Goal: Information Seeking & Learning: Learn about a topic

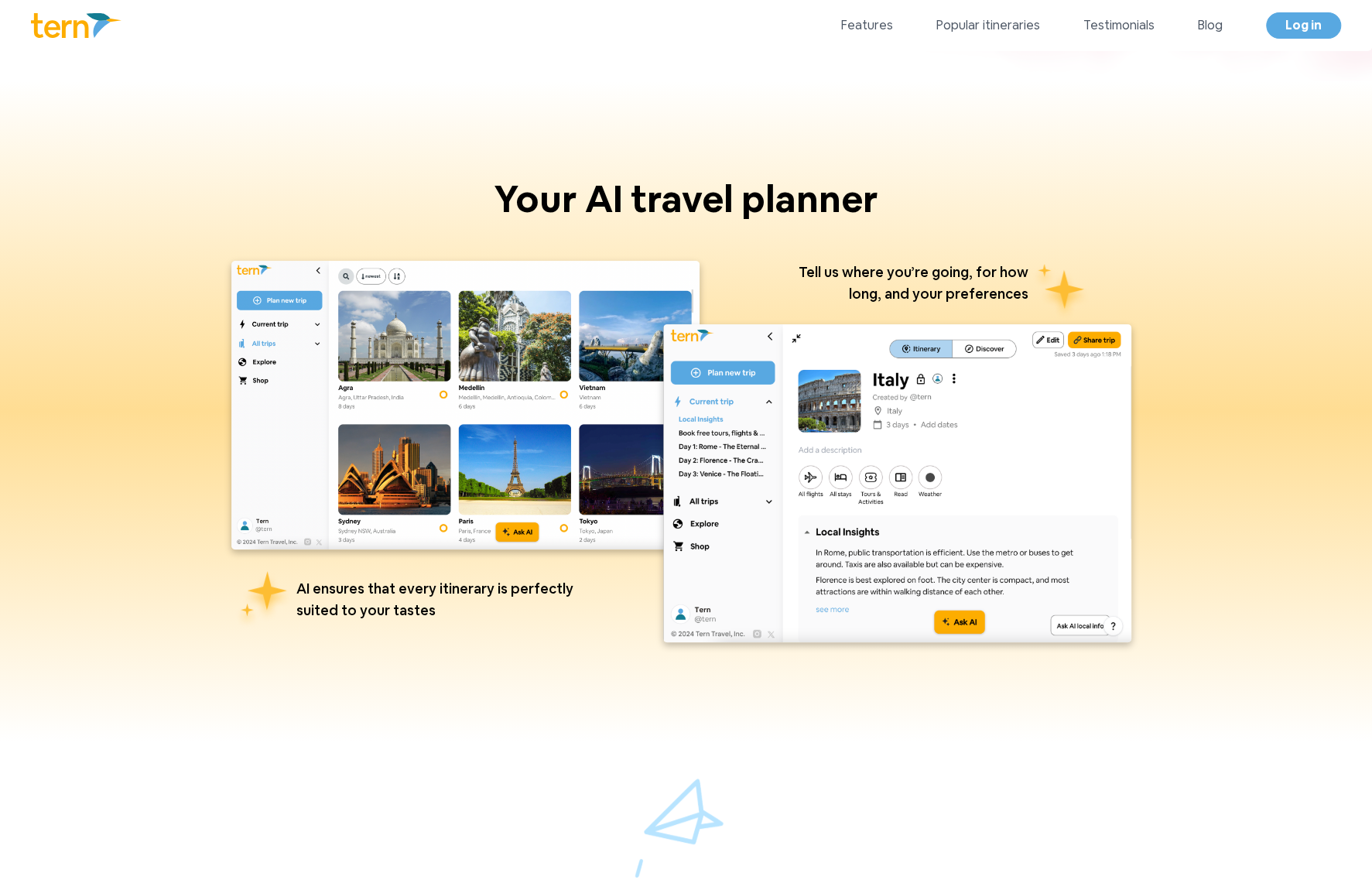
scroll to position [607, 0]
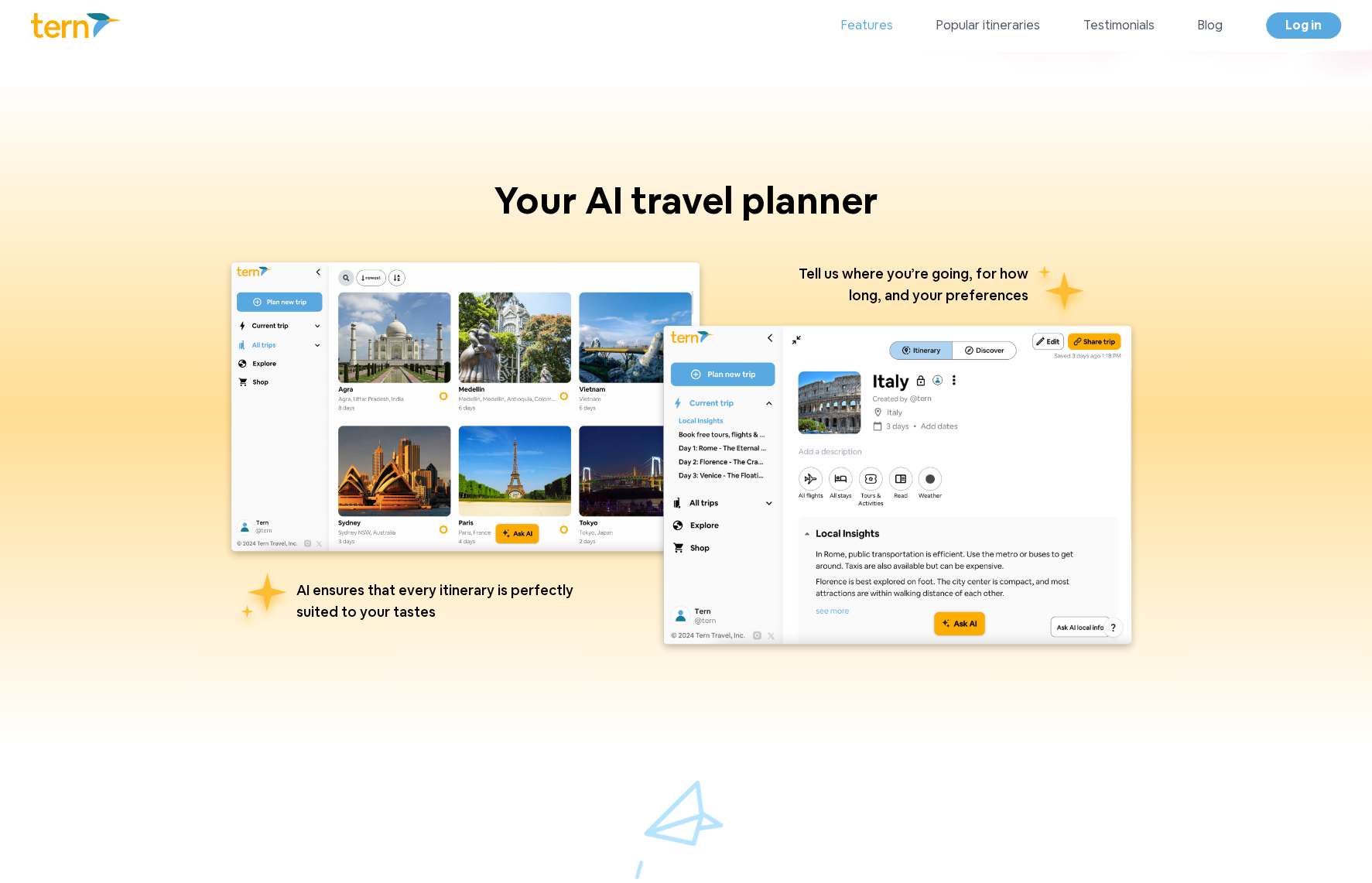
click at [887, 25] on link "Features" at bounding box center [867, 26] width 52 height 19
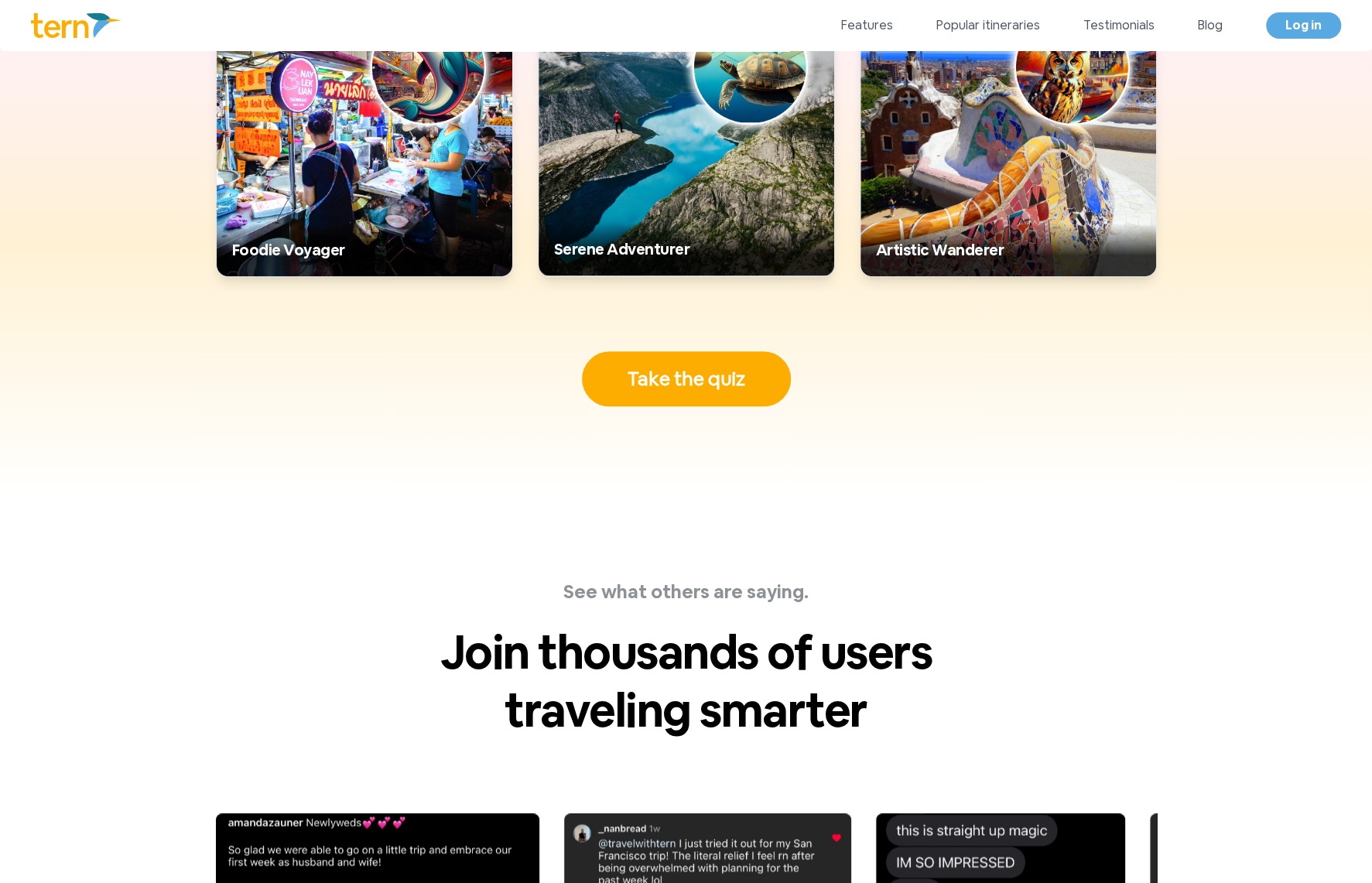
scroll to position [5063, 0]
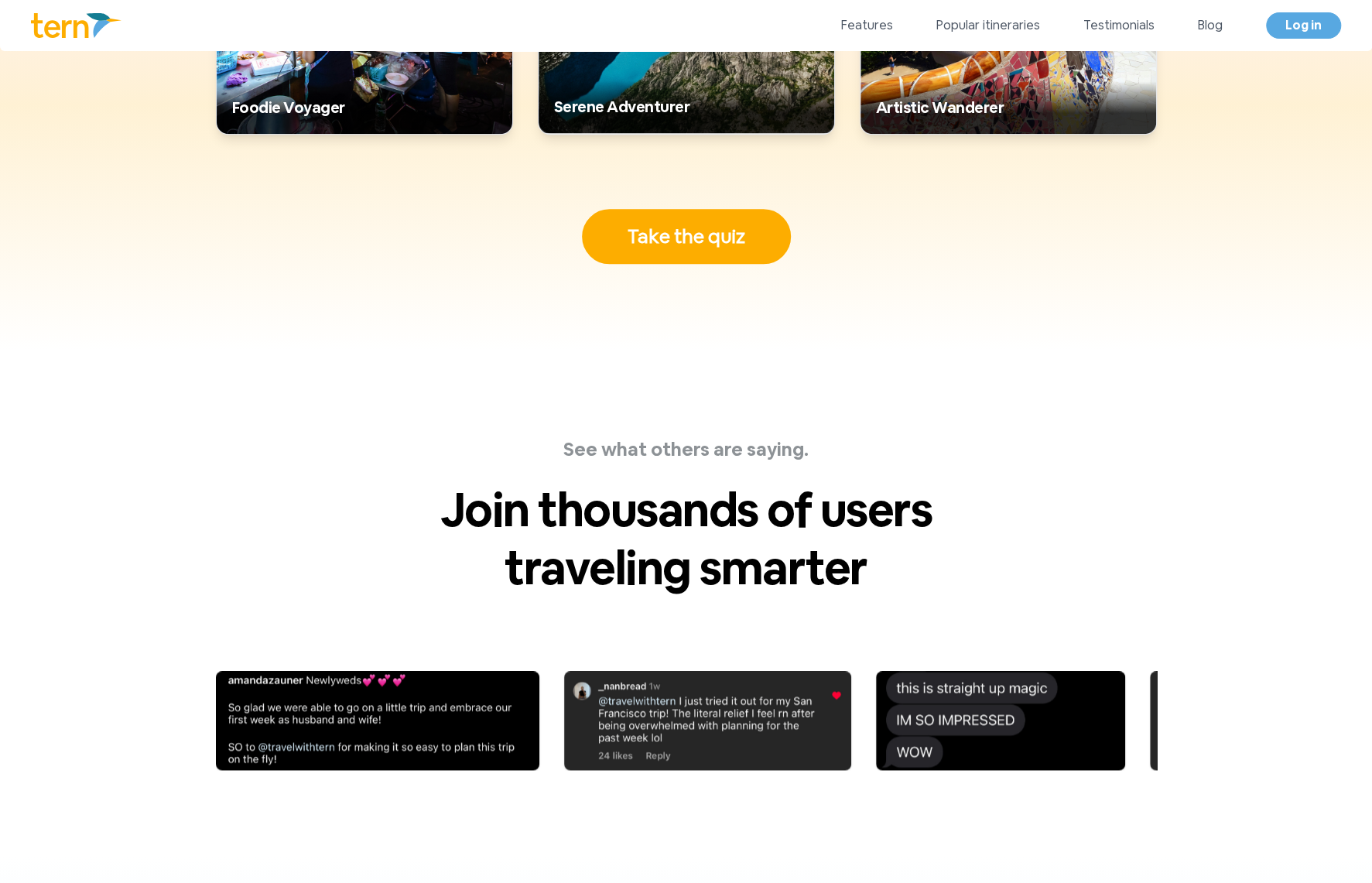
drag, startPoint x: 292, startPoint y: 414, endPoint x: 735, endPoint y: 444, distance: 444.0
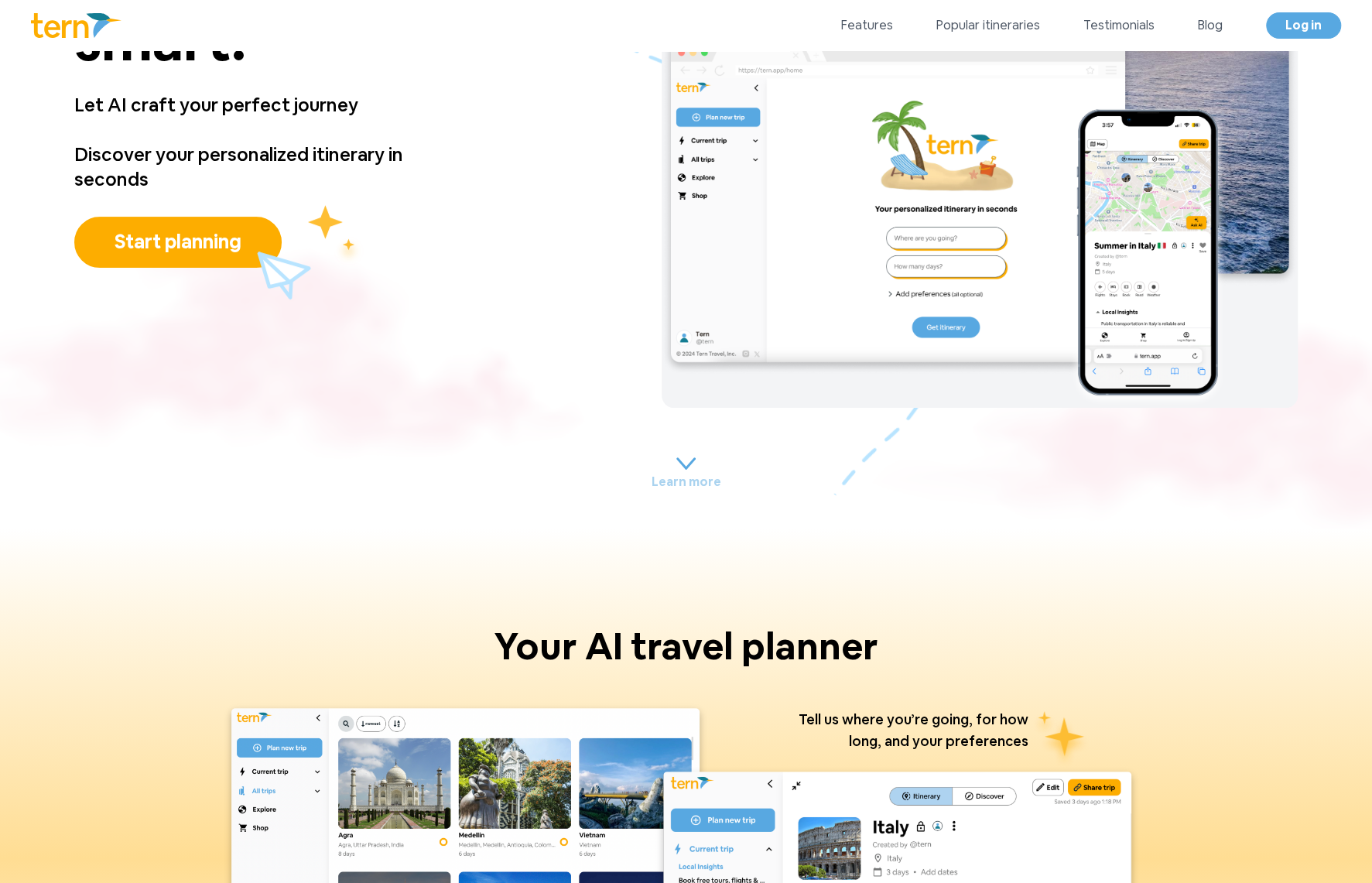
scroll to position [0, 0]
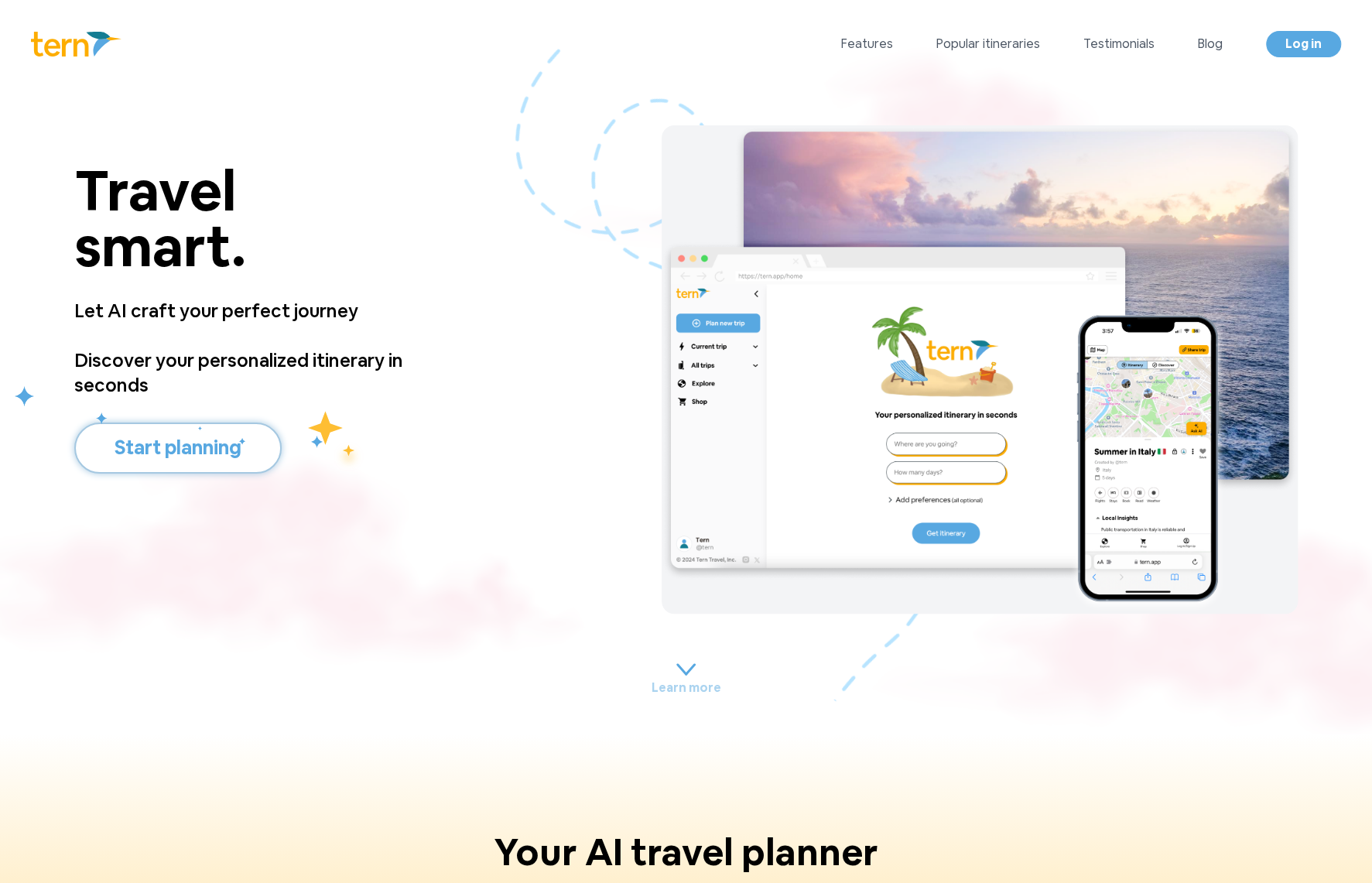
click at [152, 452] on button "Start planning" at bounding box center [178, 447] width 207 height 51
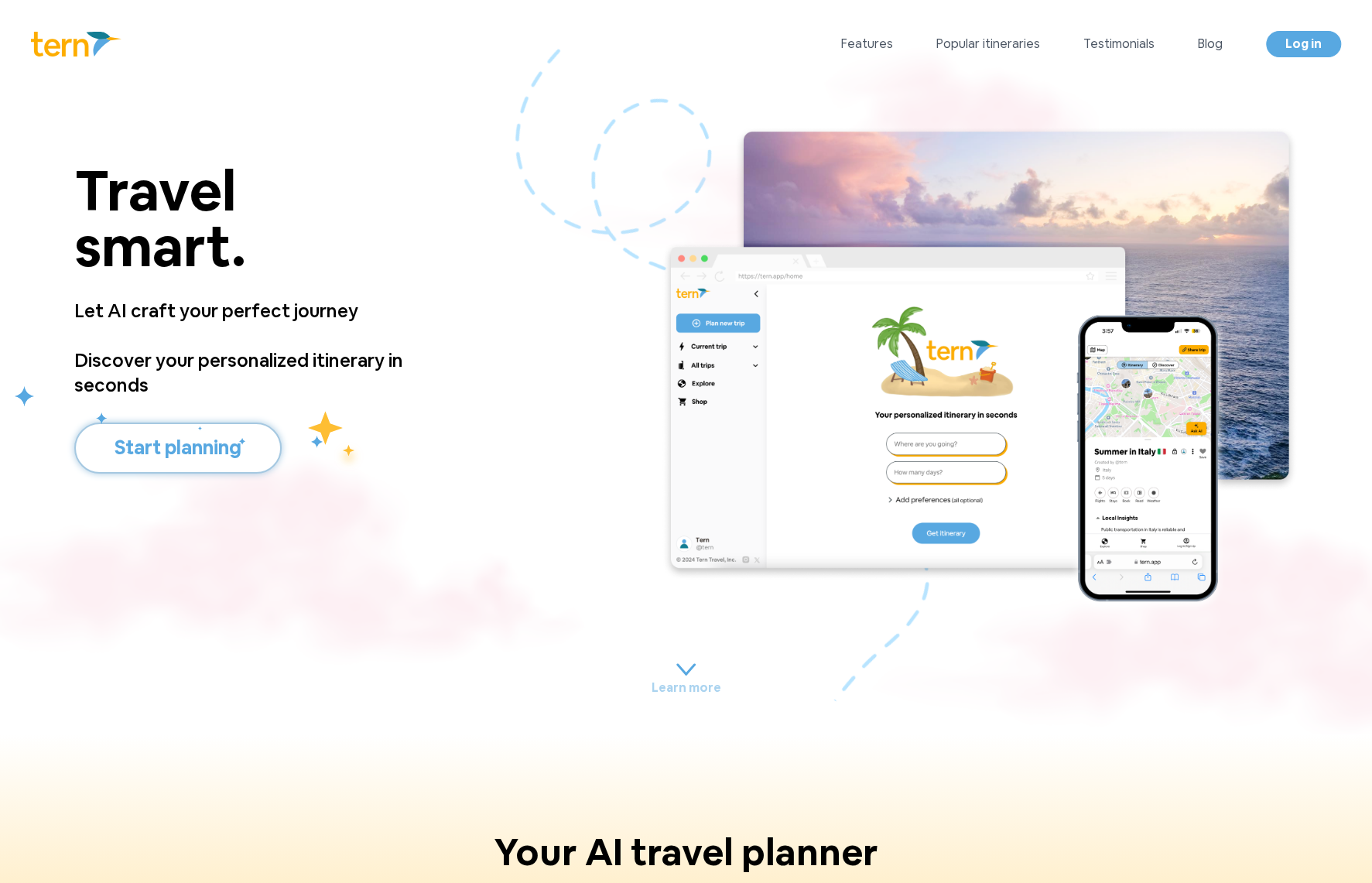
click at [205, 434] on button "Start planning" at bounding box center [178, 447] width 207 height 51
